Goal: Task Accomplishment & Management: Complete application form

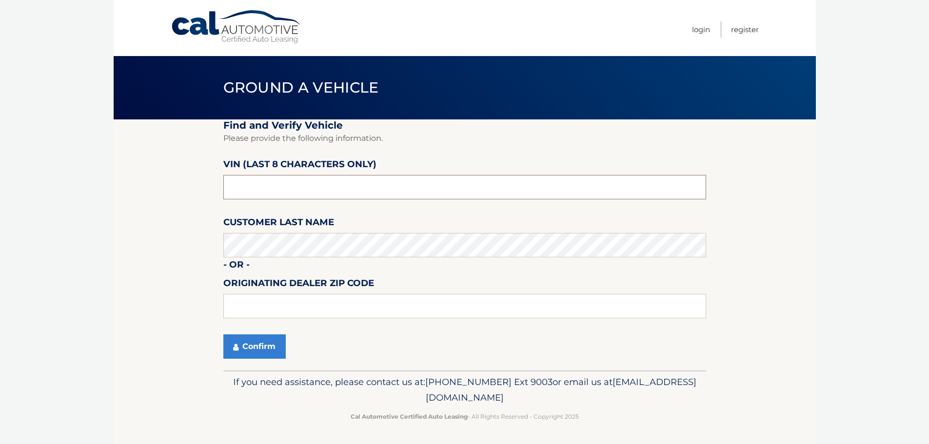
click at [308, 185] on input "text" at bounding box center [464, 187] width 483 height 24
type input "nm774986"
click at [223, 335] on button "Confirm" at bounding box center [254, 347] width 62 height 24
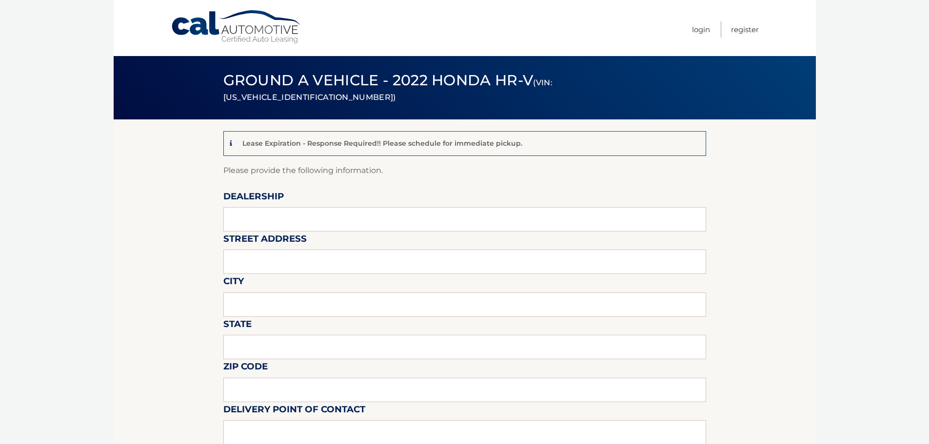
click at [259, 344] on input "text" at bounding box center [464, 347] width 483 height 24
click at [257, 224] on input "text" at bounding box center [464, 219] width 483 height 24
type input "HONDA OF MANHASSET"
type input "1260 northern blvd"
type input "MANHASSET"
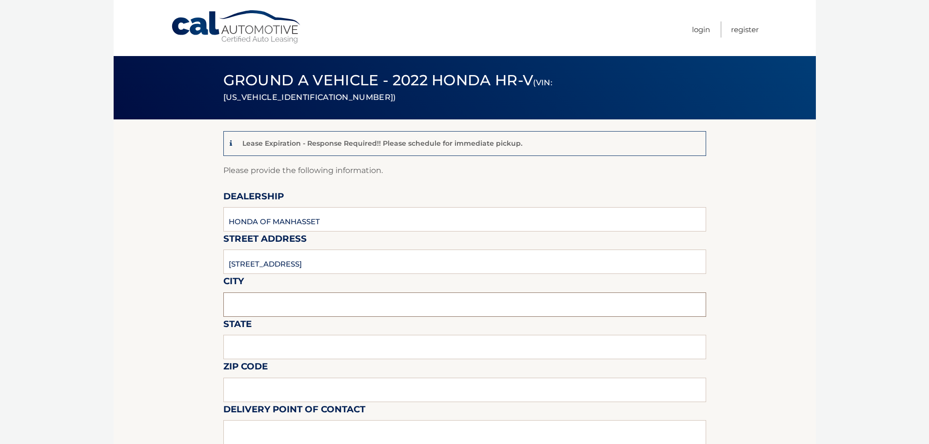
type input "NY"
type input "11030"
type input "VINCENT VALENTINO"
type input "6318047715"
type input "vincentv@titanmotorgroup.com"
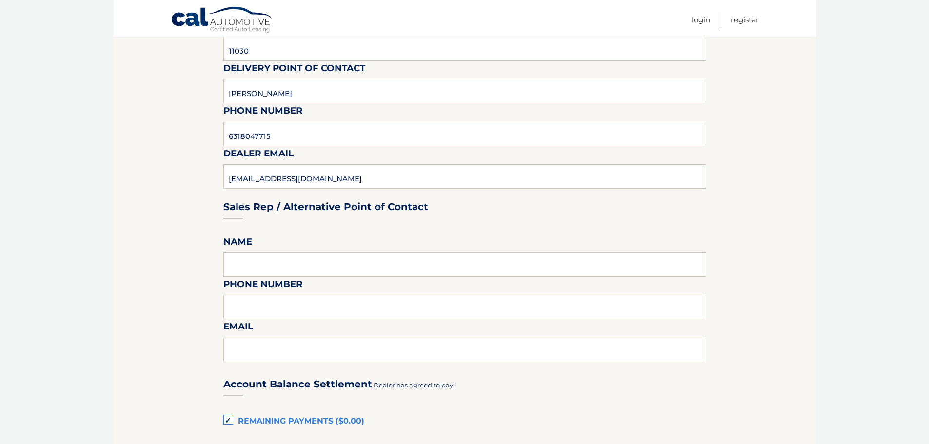
scroll to position [390, 0]
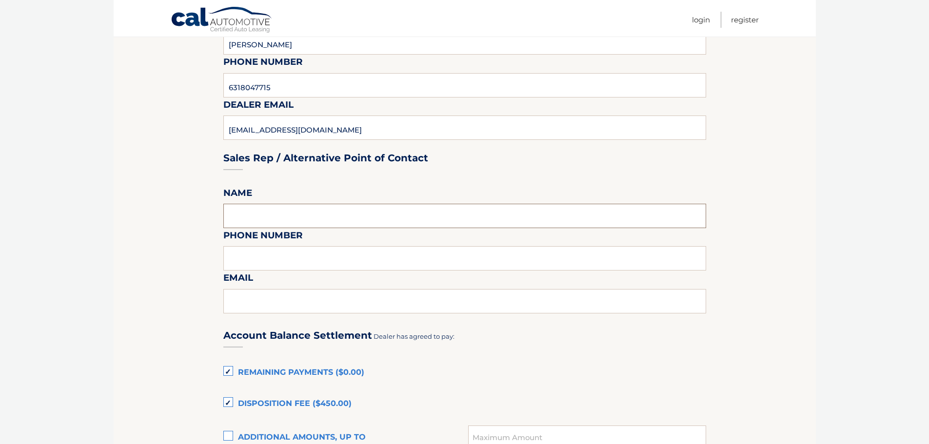
click at [325, 222] on input "text" at bounding box center [464, 216] width 483 height 24
type input "VINCENT VALENTINO"
type input "6318047715"
type input "vincentv@titanmotorgroup.com"
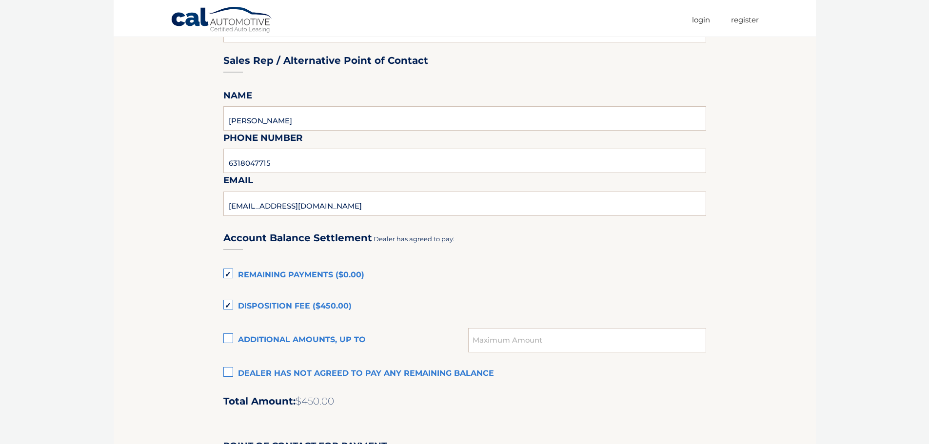
click at [273, 303] on label "Disposition Fee ($450.00)" at bounding box center [464, 307] width 483 height 20
click at [0, 0] on input "Disposition Fee ($450.00)" at bounding box center [0, 0] width 0 height 0
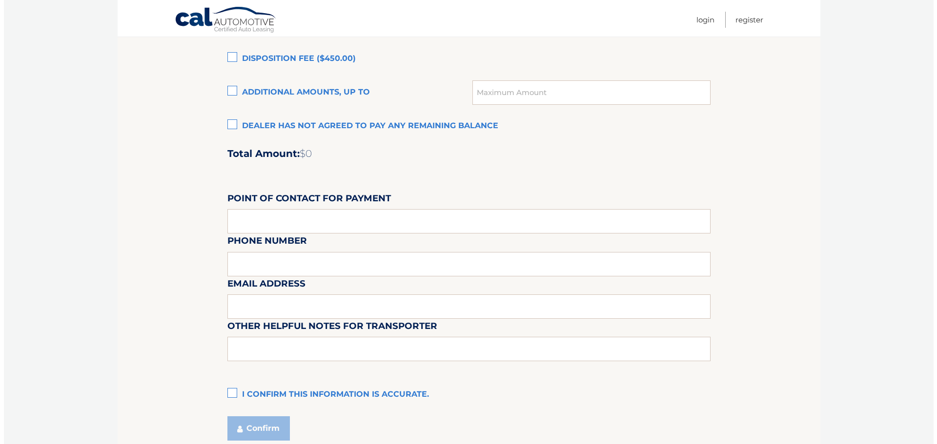
scroll to position [818, 0]
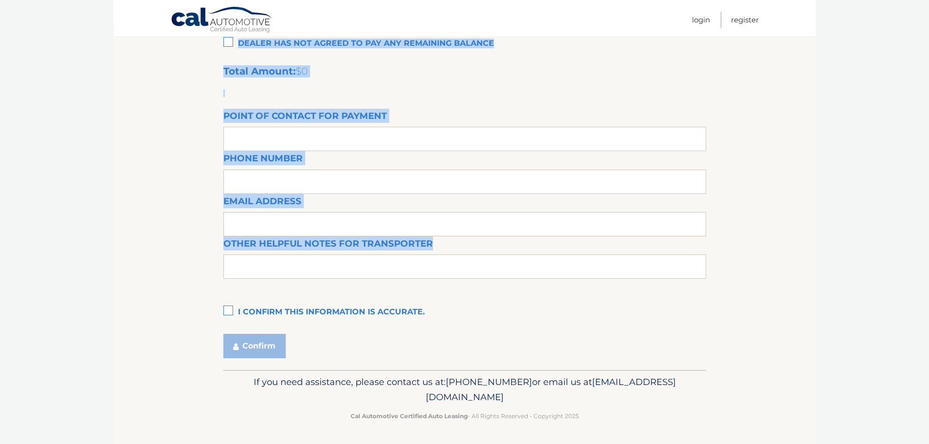
click at [230, 311] on label "I confirm this information is accurate." at bounding box center [464, 313] width 483 height 20
click at [0, 0] on input "I confirm this information is accurate." at bounding box center [0, 0] width 0 height 0
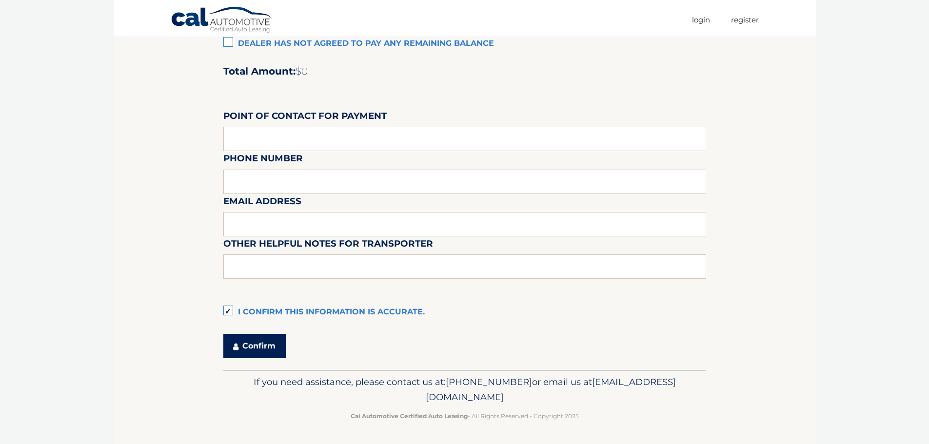
click at [249, 334] on button "Confirm" at bounding box center [254, 346] width 62 height 24
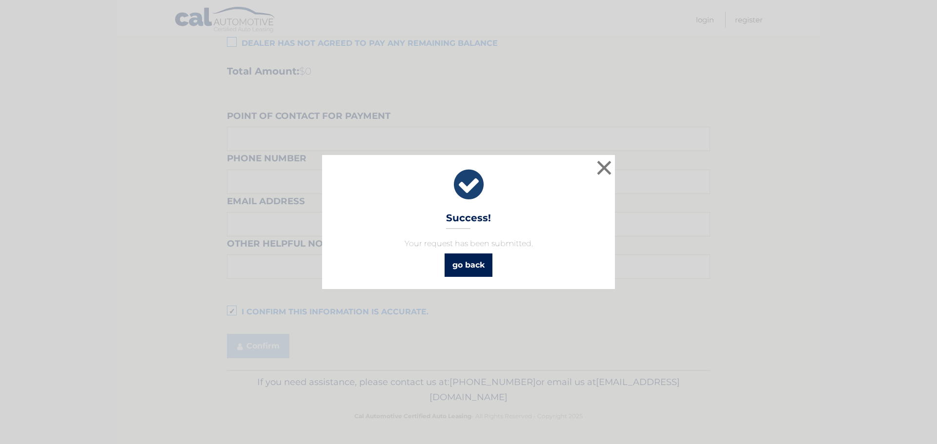
click at [482, 259] on link "go back" at bounding box center [468, 265] width 48 height 23
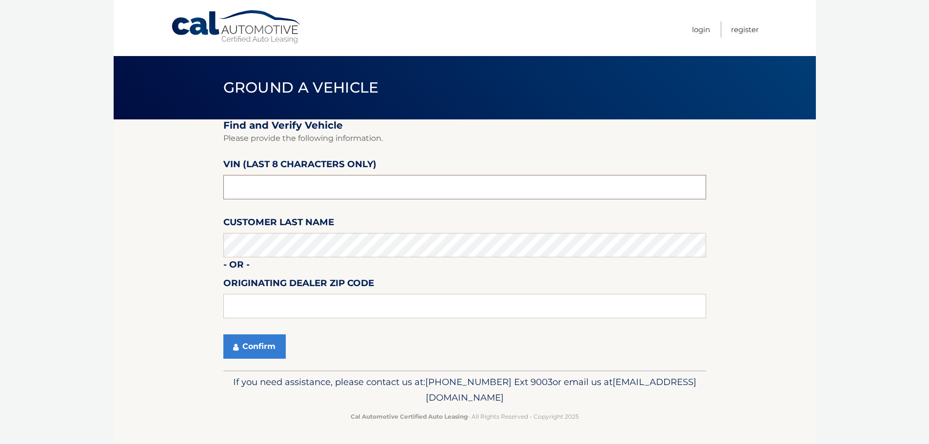
click at [291, 190] on input "text" at bounding box center [464, 187] width 483 height 24
